Goal: Task Accomplishment & Management: Manage account settings

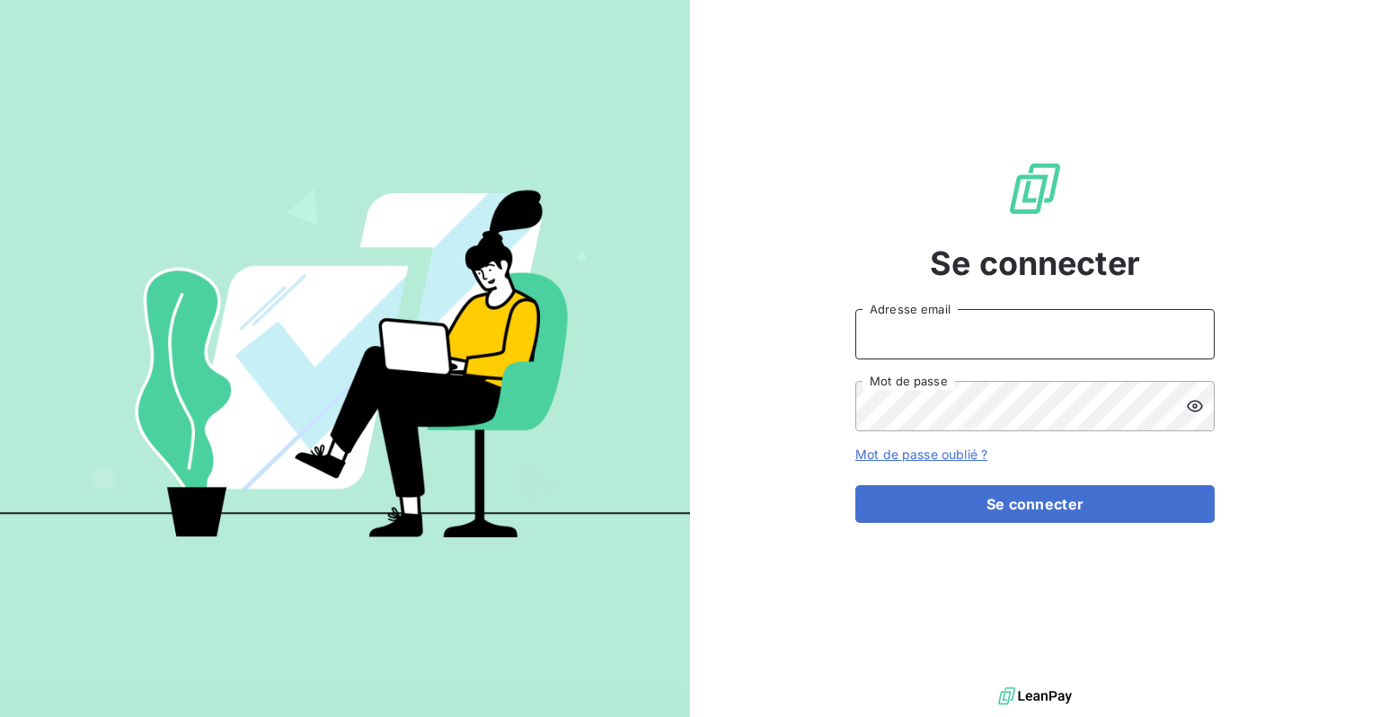
type input "[EMAIL_ADDRESS][DOMAIN_NAME]"
click at [939, 477] on form "[EMAIL_ADDRESS][DOMAIN_NAME] Adresse email Mot de passe Mot de passe oublié ? S…" at bounding box center [1034, 416] width 359 height 214
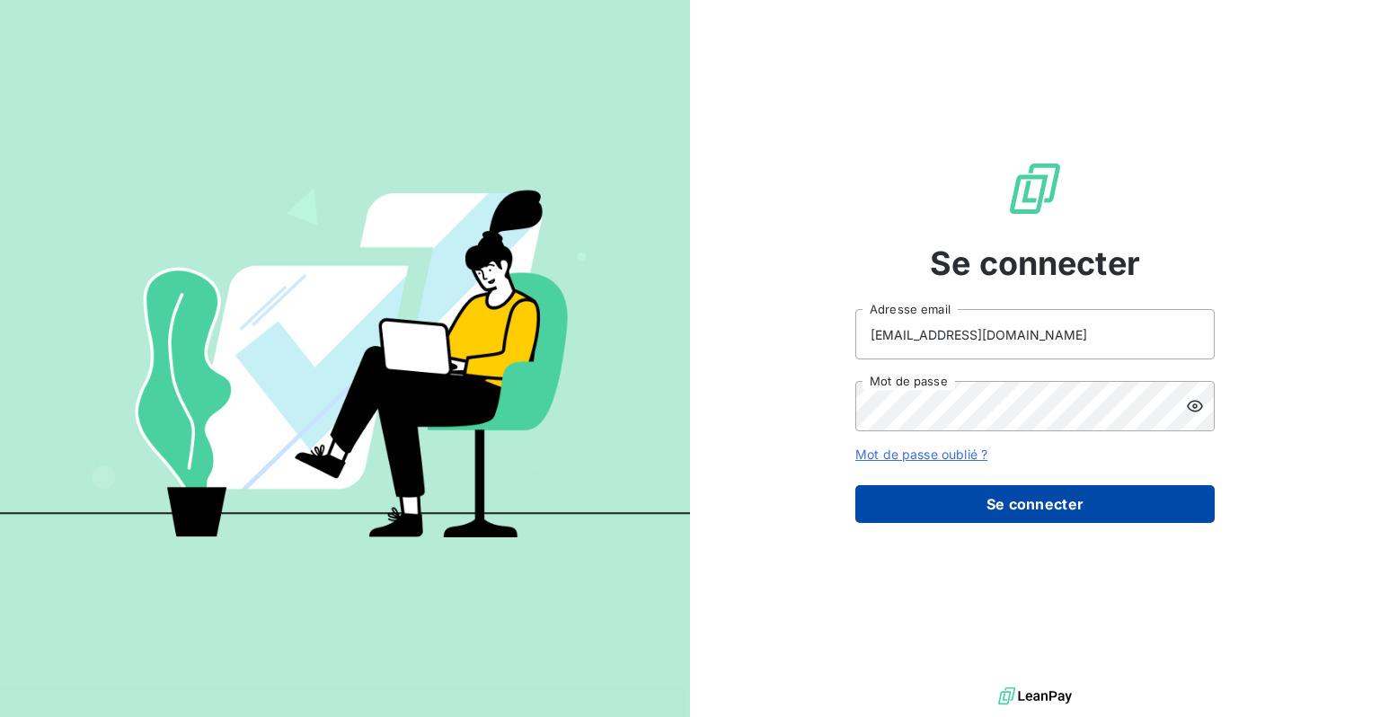
click at [950, 504] on button "Se connecter" at bounding box center [1034, 504] width 359 height 38
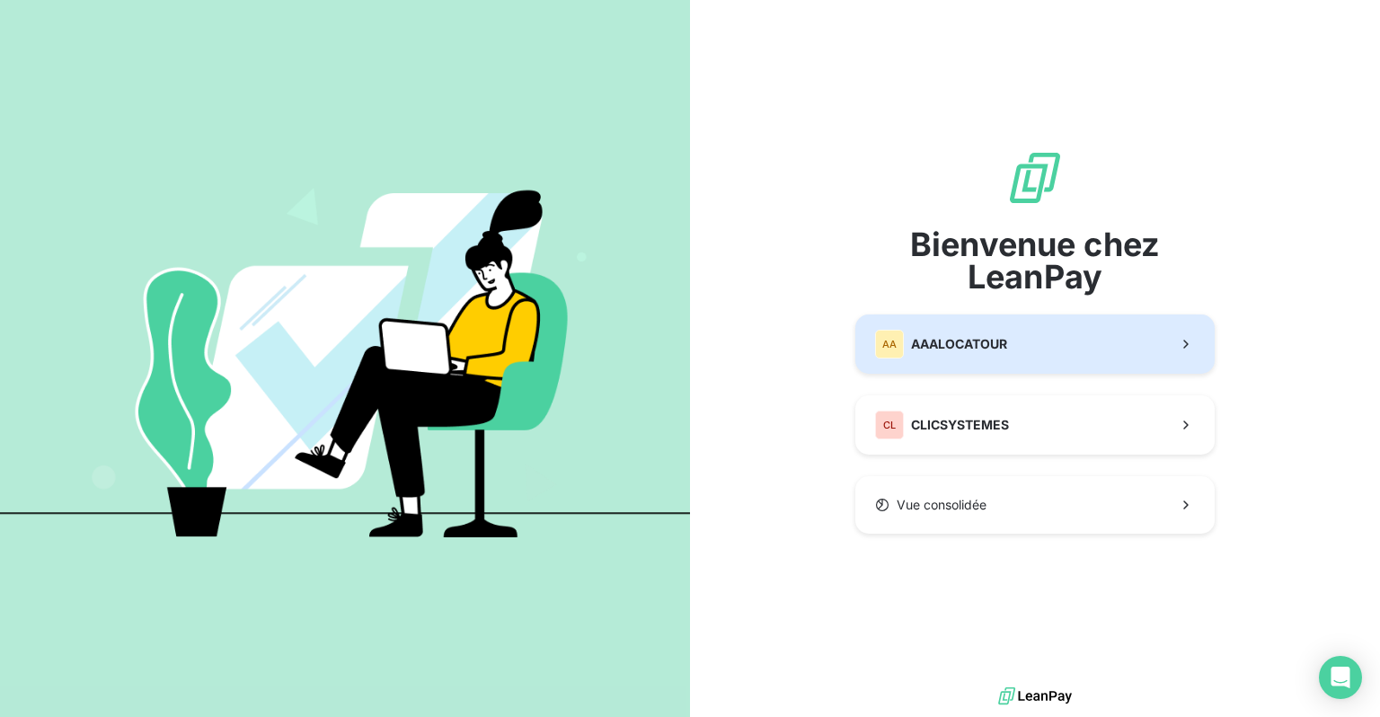
click at [927, 352] on span "AAALOCATOUR" at bounding box center [959, 344] width 96 height 18
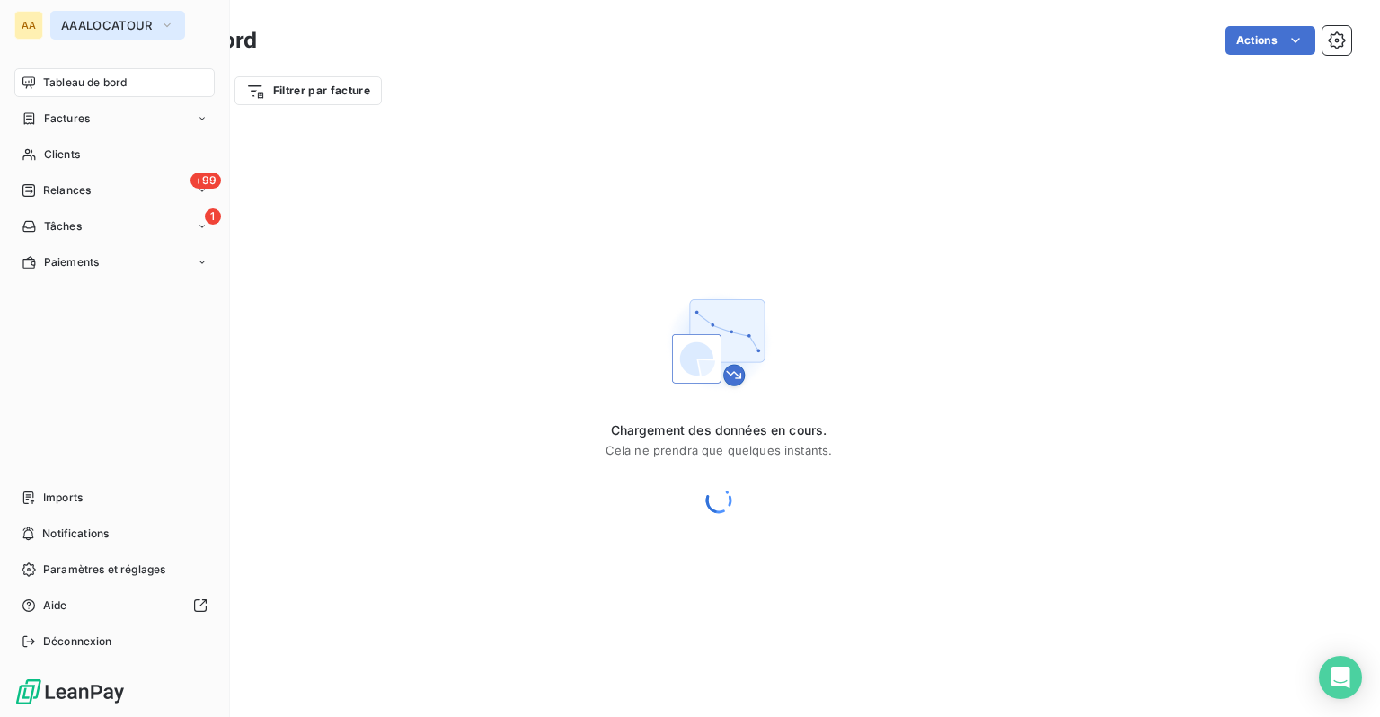
click at [168, 27] on icon "button" at bounding box center [167, 25] width 14 height 18
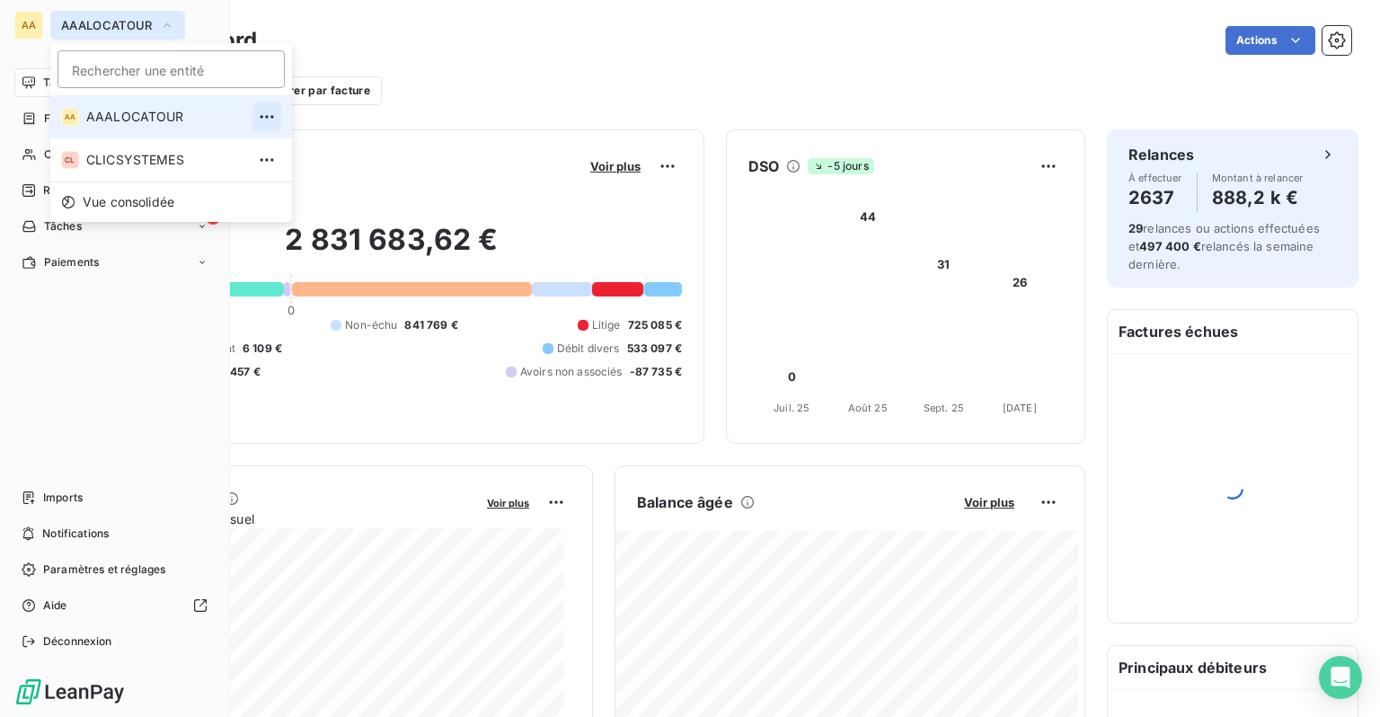
click at [258, 115] on icon "button" at bounding box center [267, 117] width 18 height 18
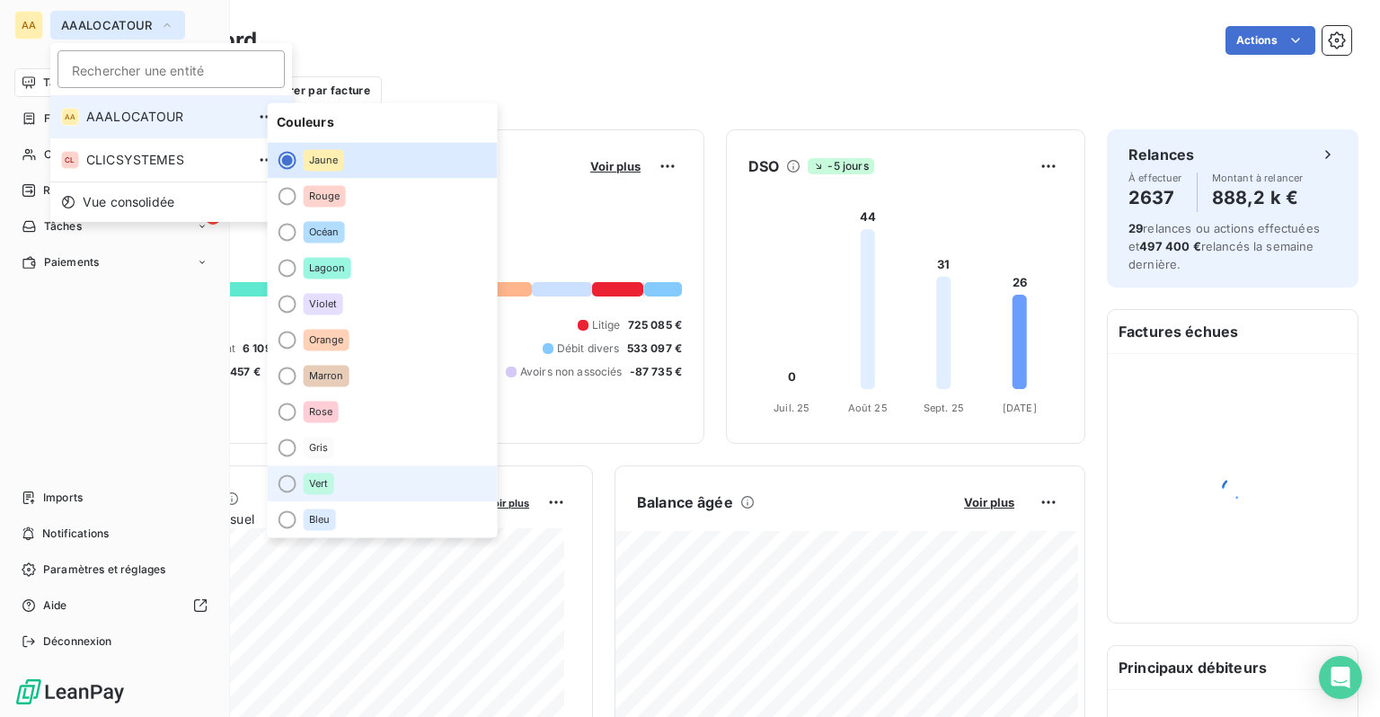
click at [320, 487] on span "Vert" at bounding box center [319, 483] width 20 height 11
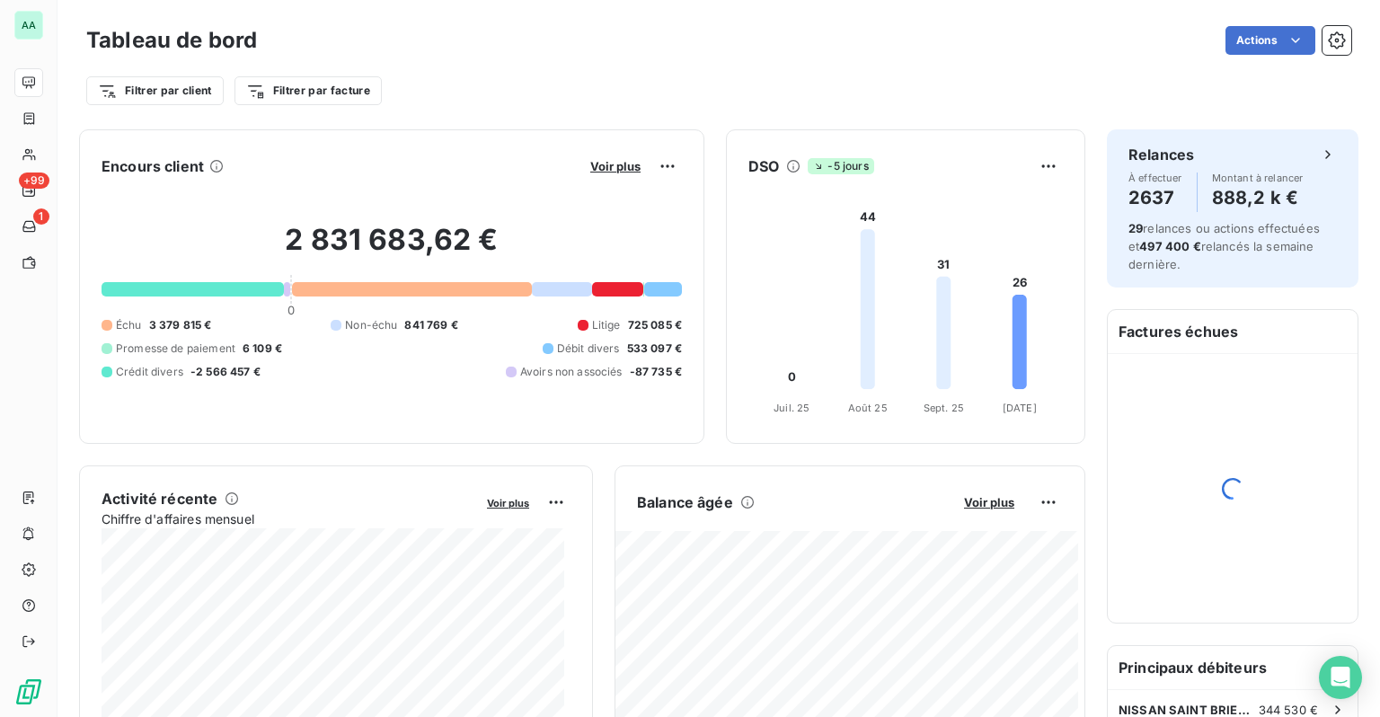
click at [416, 8] on div "Tableau de bord Actions Filtrer par client Filtrer par facture" at bounding box center [718, 59] width 1322 height 119
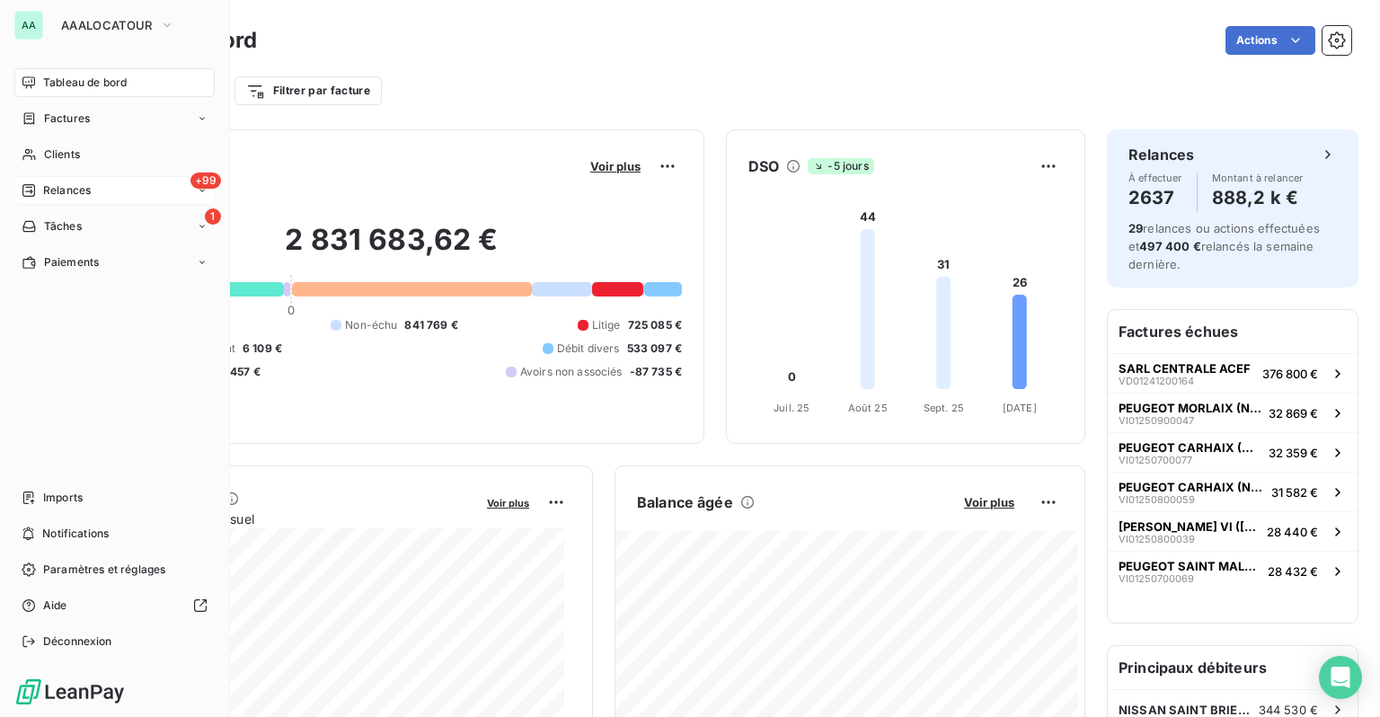
click at [54, 184] on span "Relances" at bounding box center [67, 190] width 48 height 16
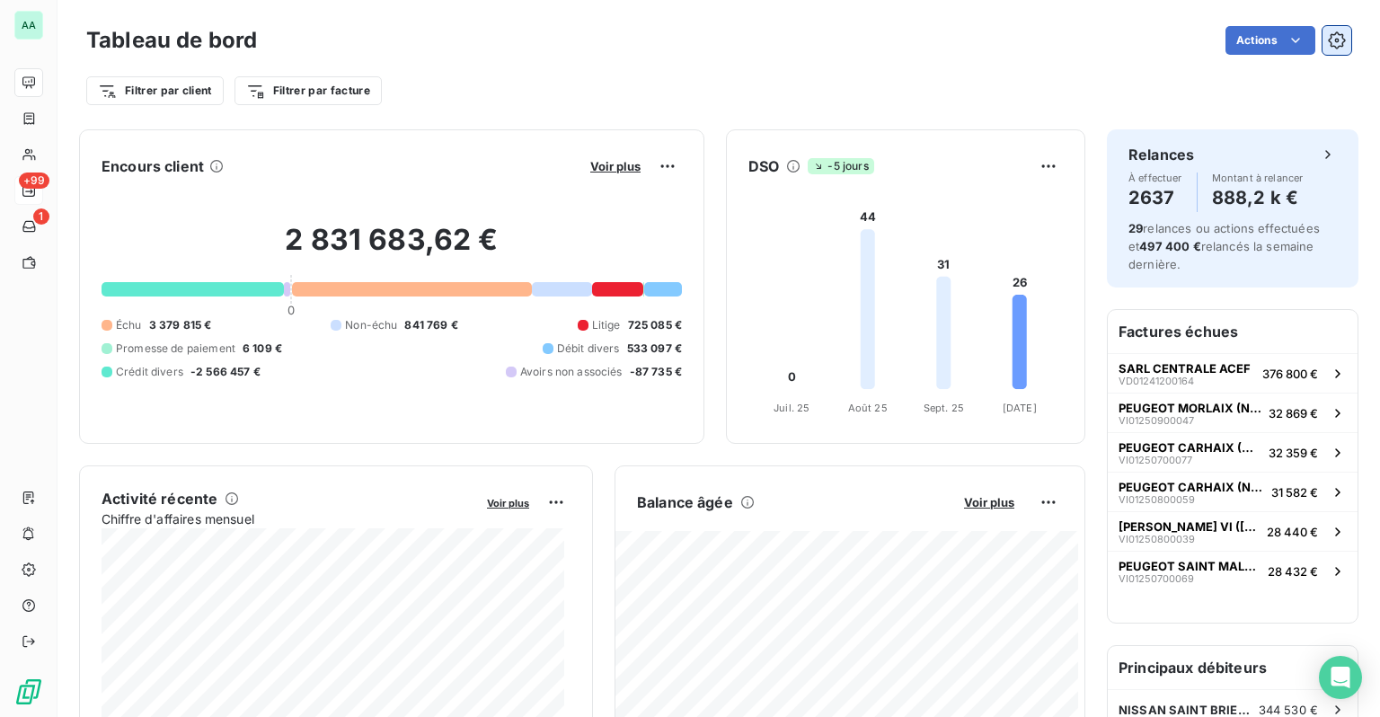
click at [1329, 49] on icon "button" at bounding box center [1337, 40] width 18 height 18
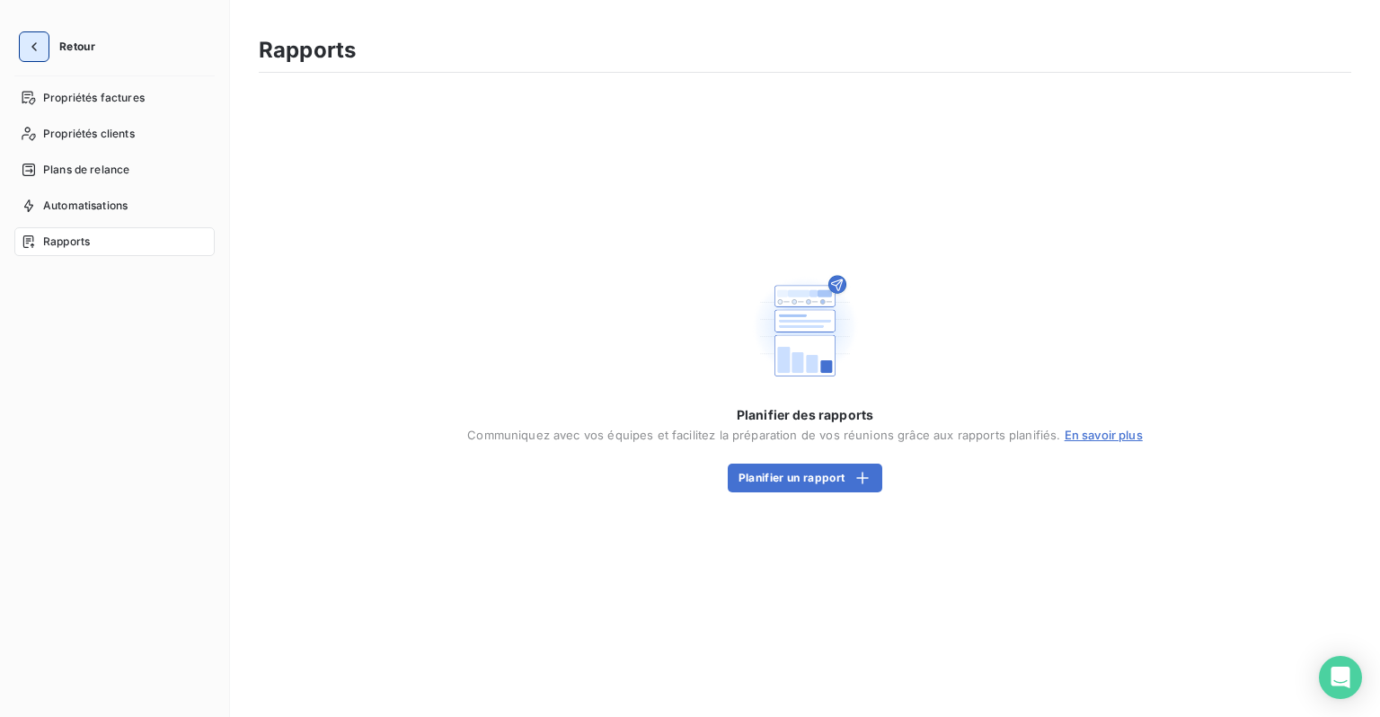
click at [40, 57] on button "button" at bounding box center [34, 46] width 29 height 29
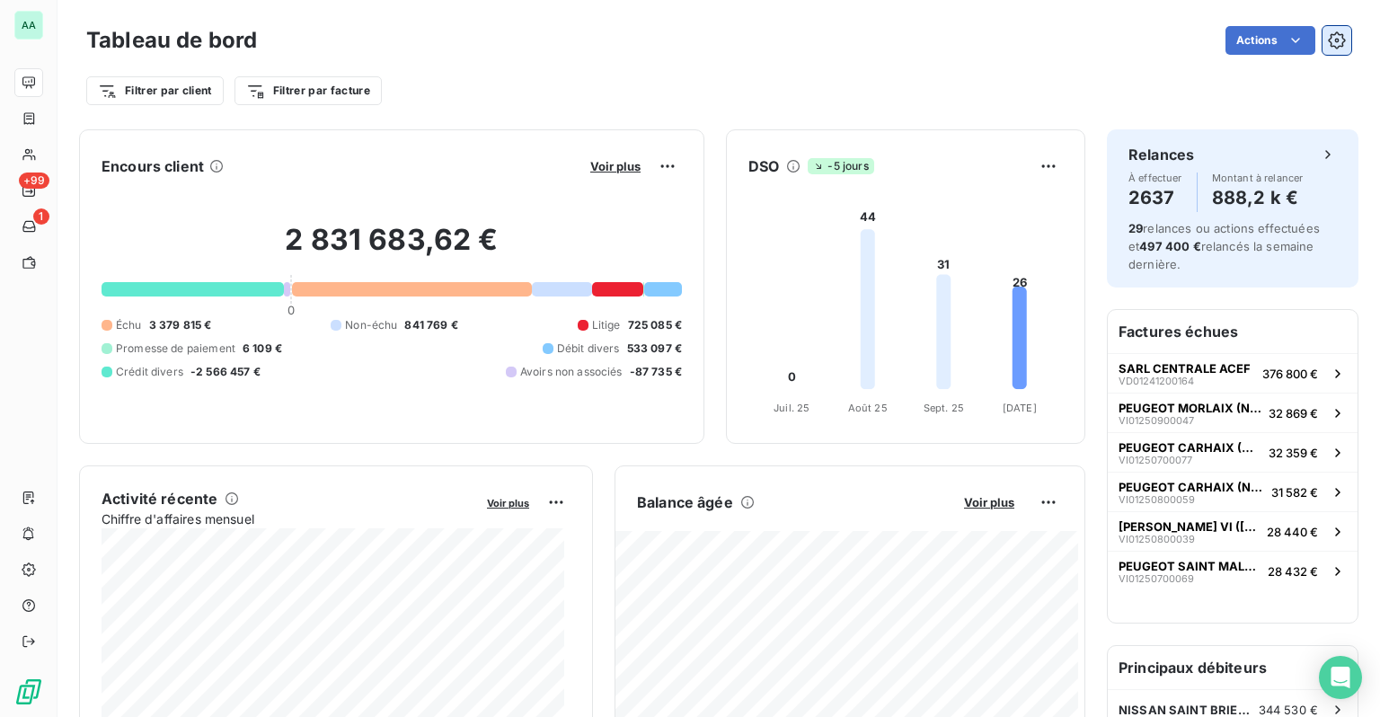
click at [1328, 49] on icon "button" at bounding box center [1336, 39] width 17 height 17
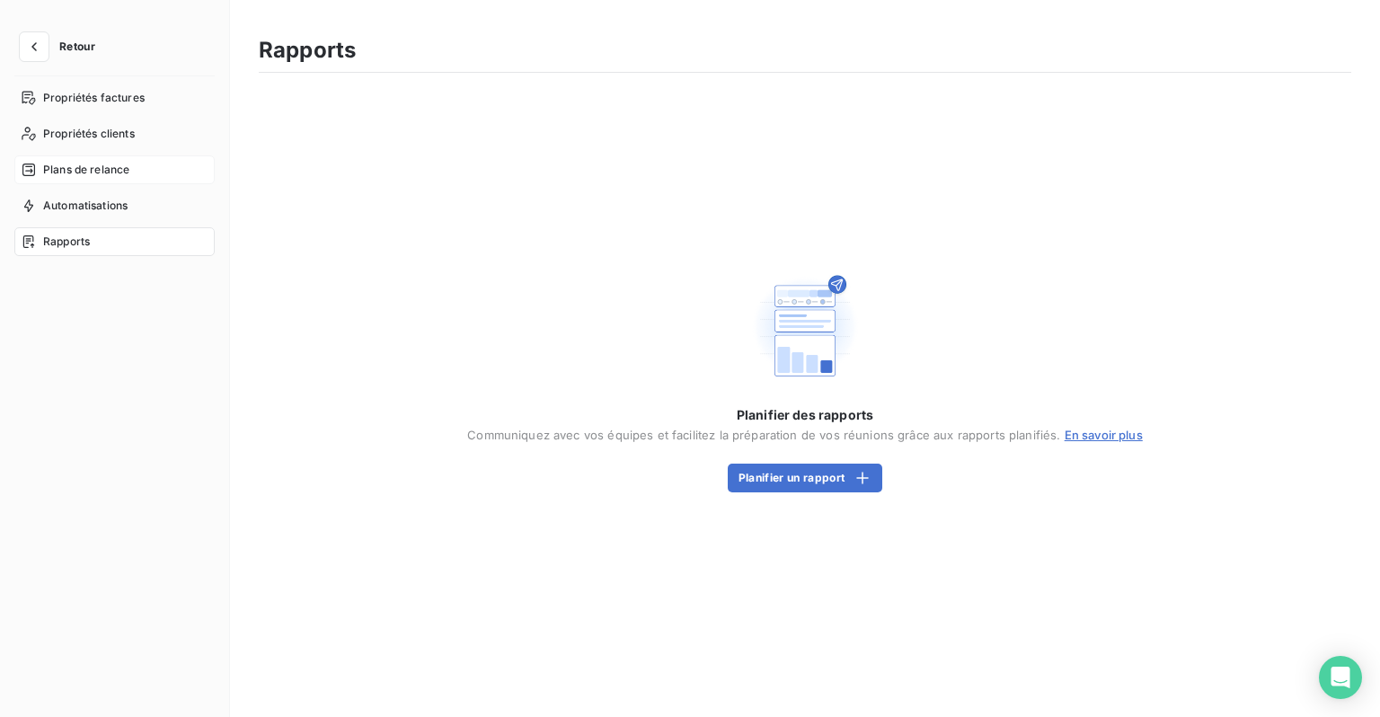
click at [83, 162] on span "Plans de relance" at bounding box center [86, 170] width 86 height 16
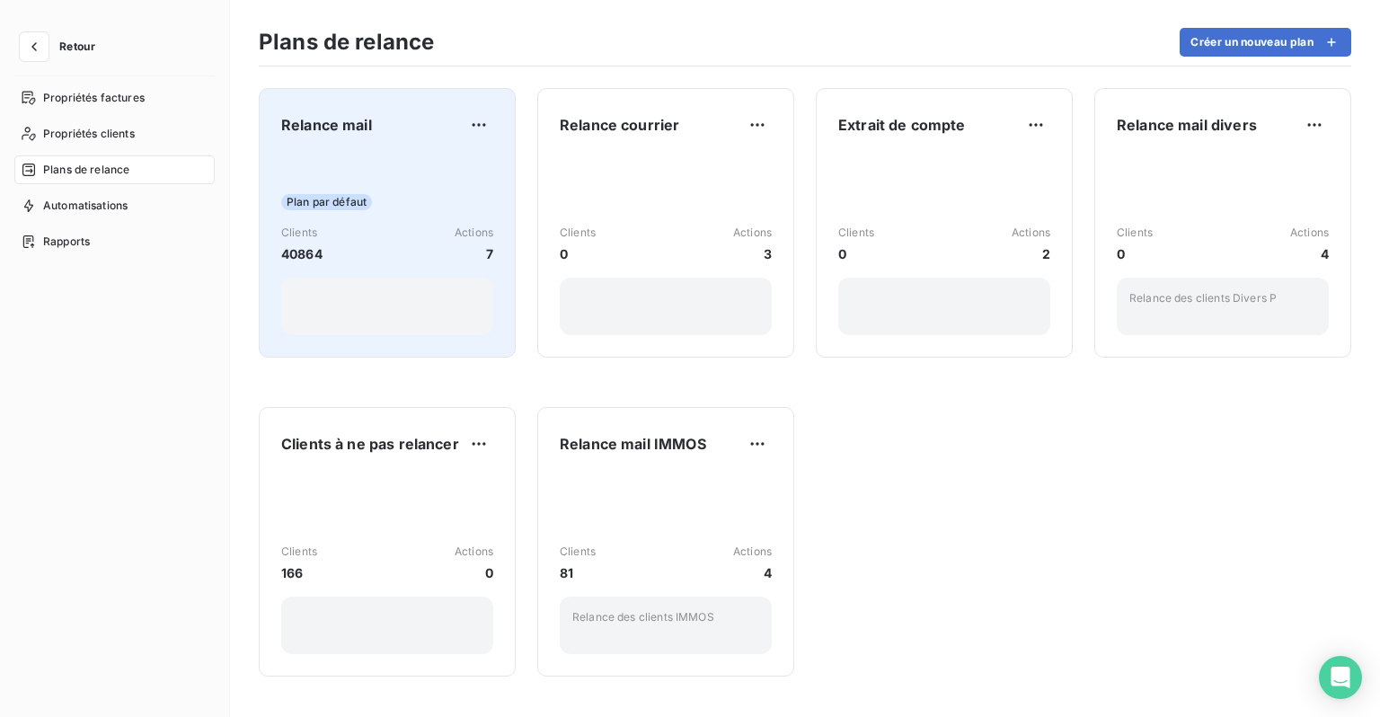
click at [390, 216] on div "Plan par défaut Clients 40864 Actions 7" at bounding box center [387, 244] width 212 height 181
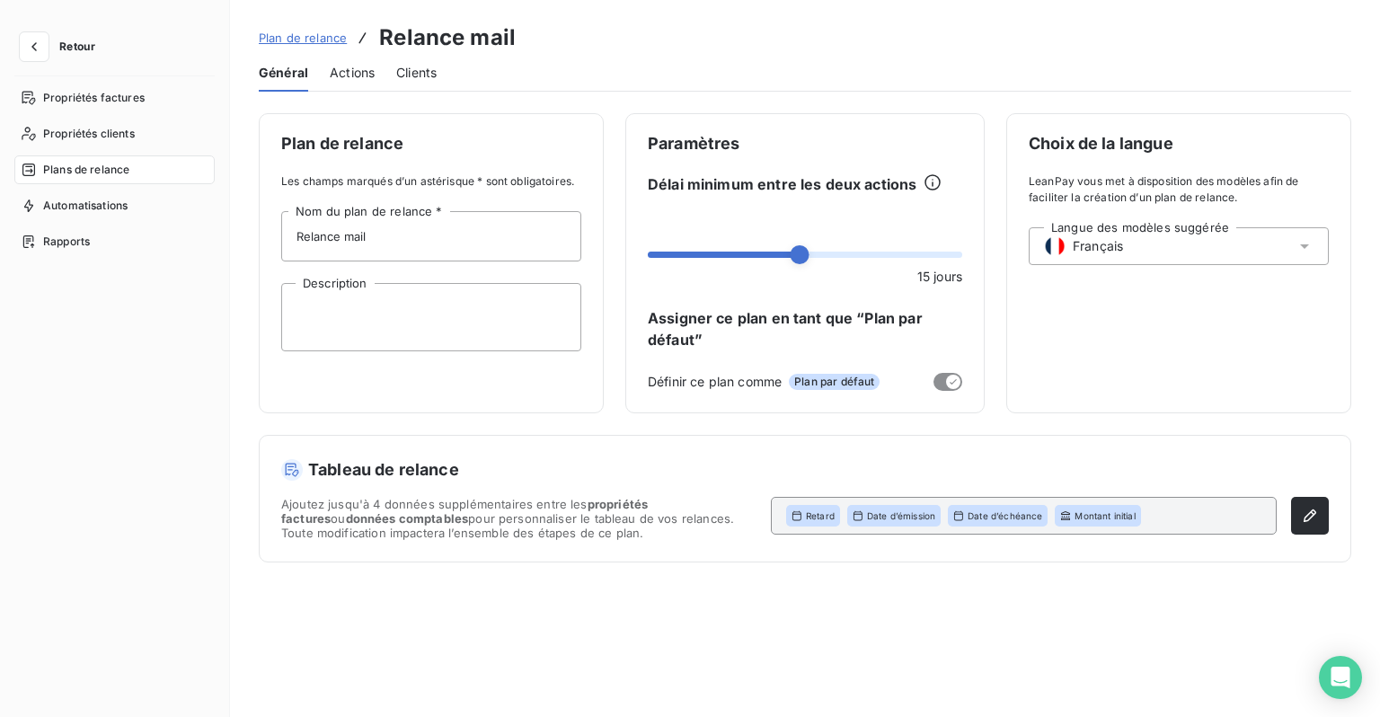
click at [358, 82] on div "Actions" at bounding box center [352, 73] width 45 height 38
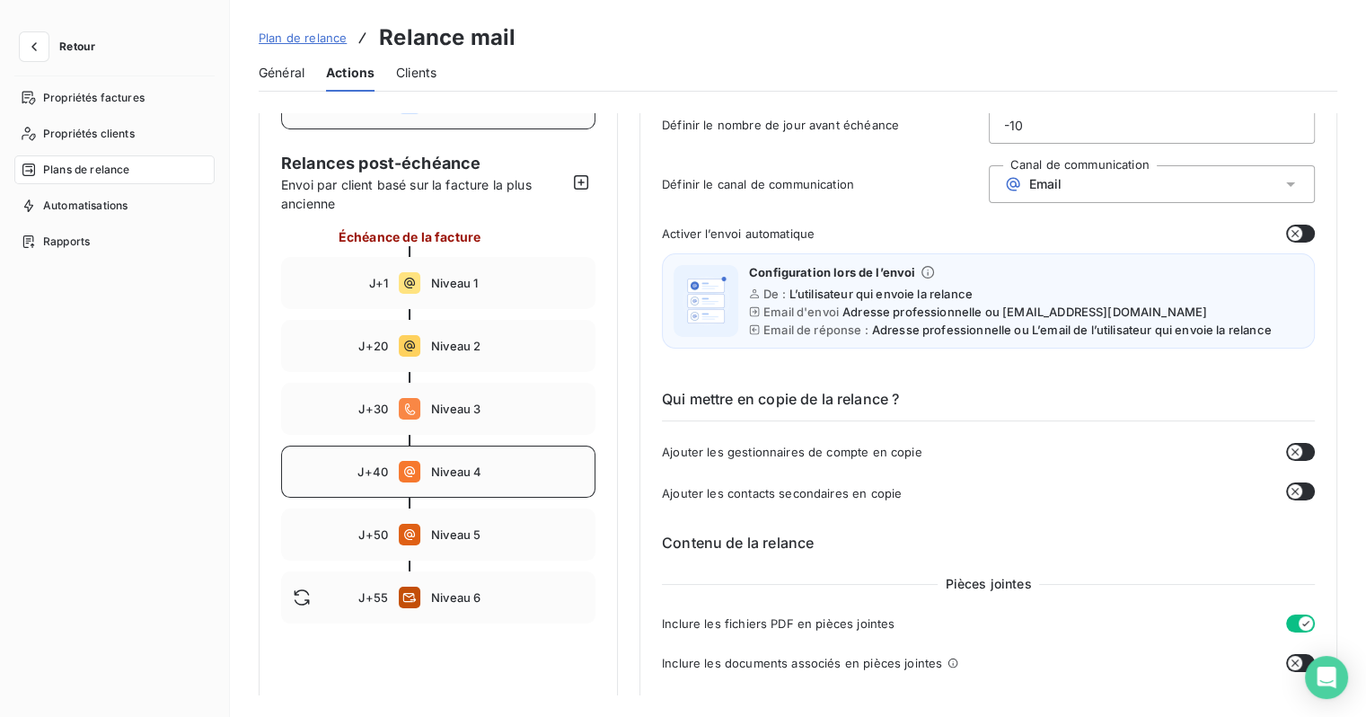
scroll to position [269, 0]
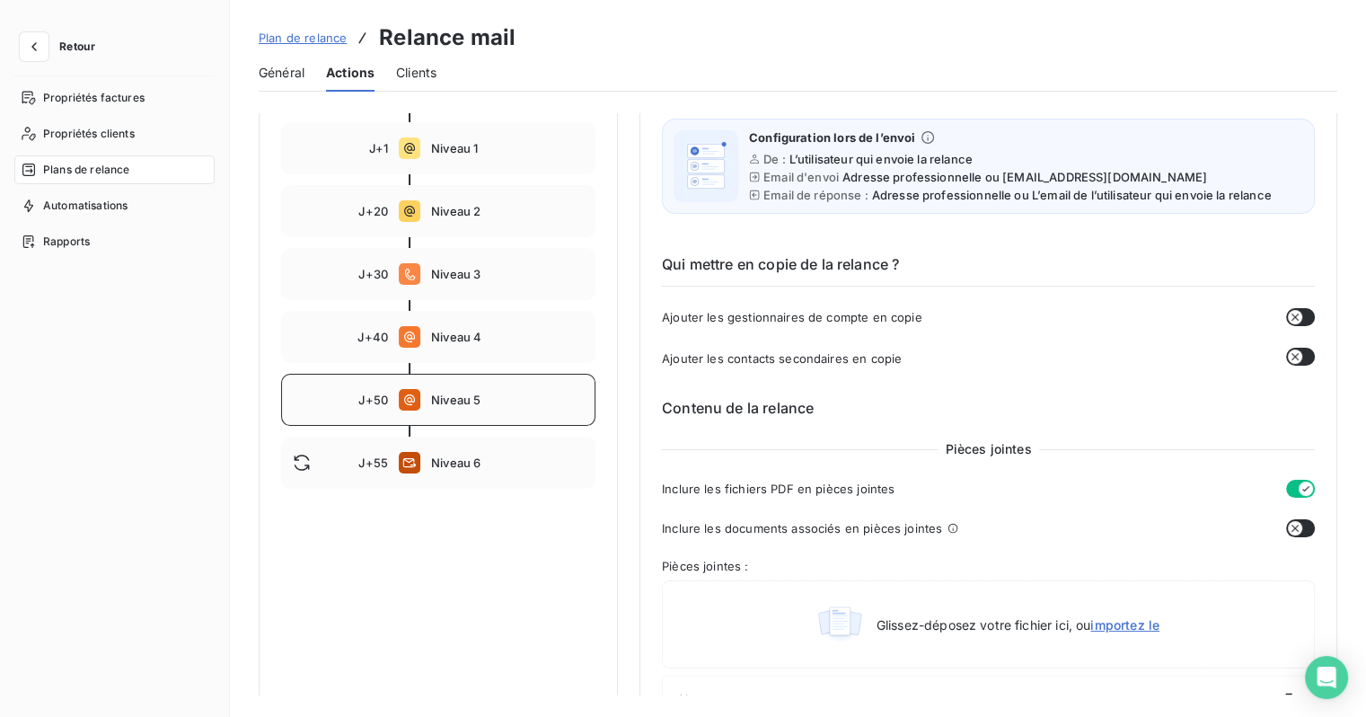
click at [437, 408] on div "J+50 Niveau 5" at bounding box center [438, 400] width 314 height 52
type input "50"
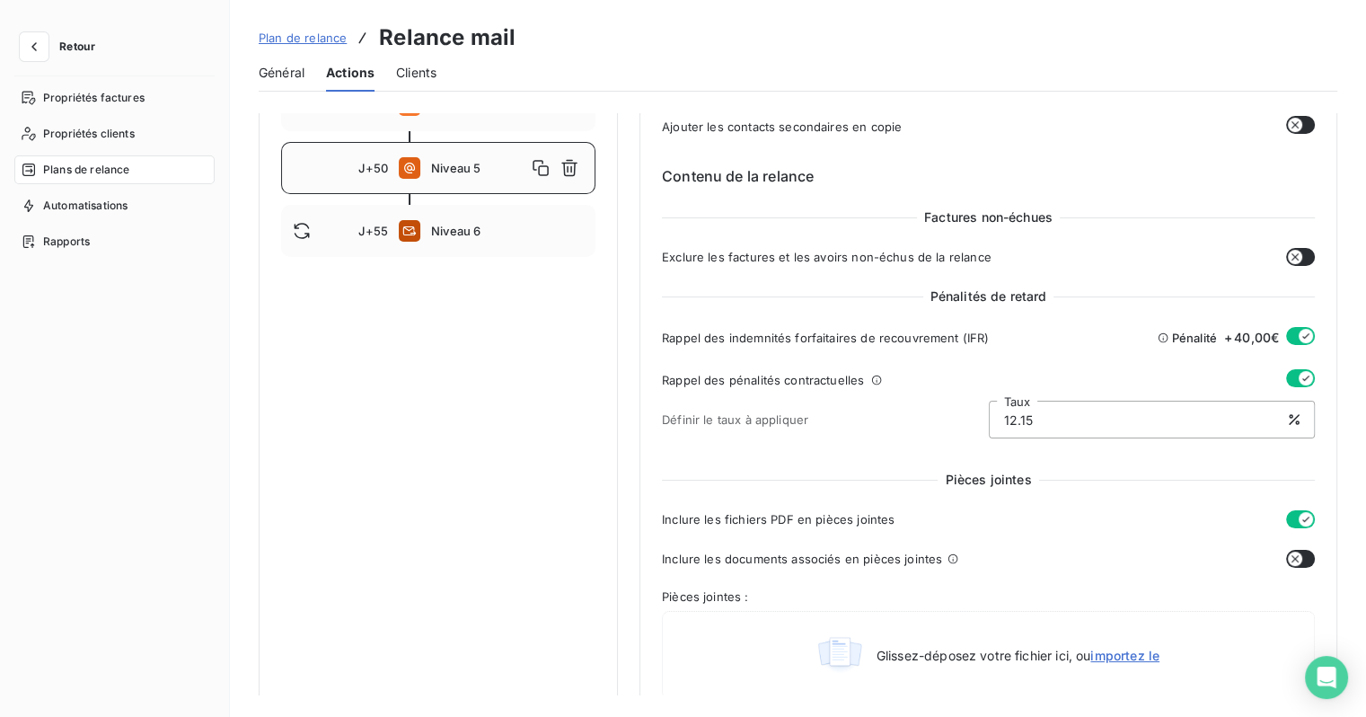
scroll to position [499, 0]
